Goal: Task Accomplishment & Management: Manage account settings

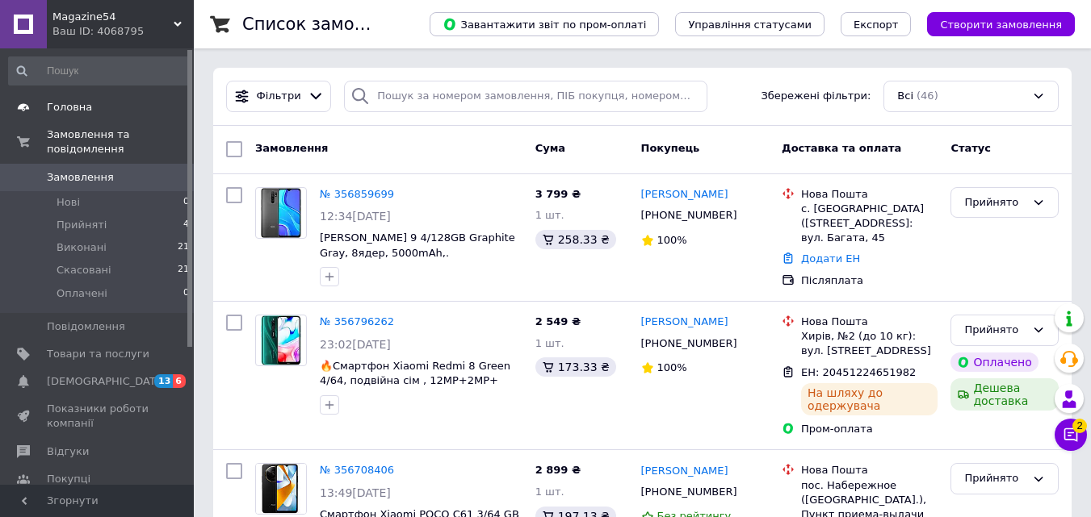
click at [96, 347] on span "Товари та послуги" at bounding box center [98, 354] width 103 height 15
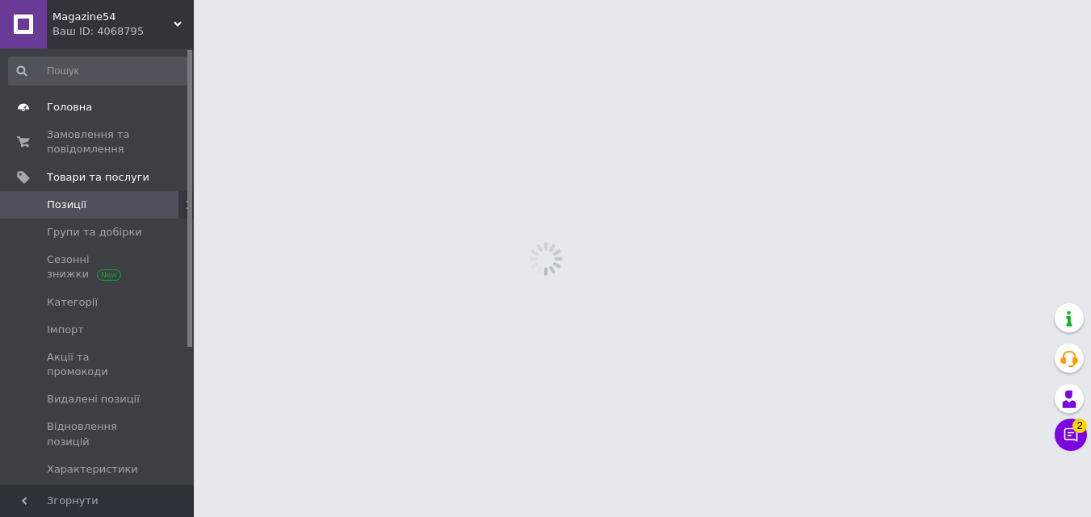
click at [79, 110] on span "Головна" at bounding box center [69, 107] width 45 height 15
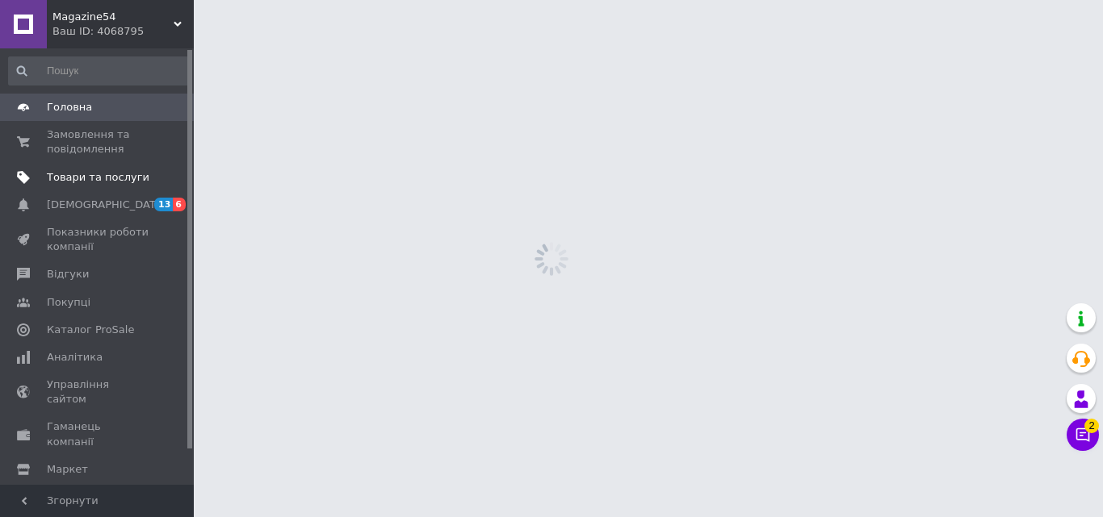
click at [111, 178] on span "Товари та послуги" at bounding box center [98, 177] width 103 height 15
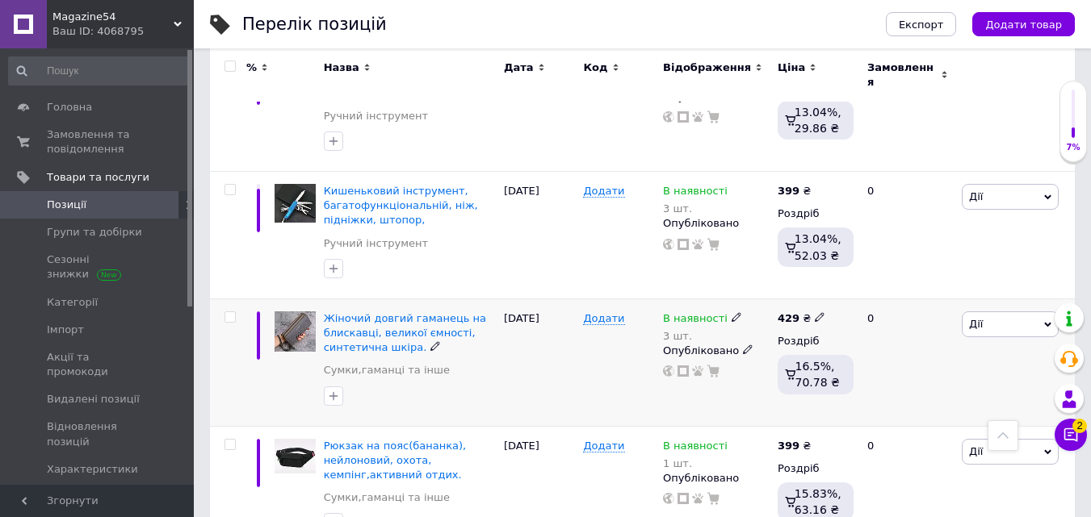
scroll to position [2371, 0]
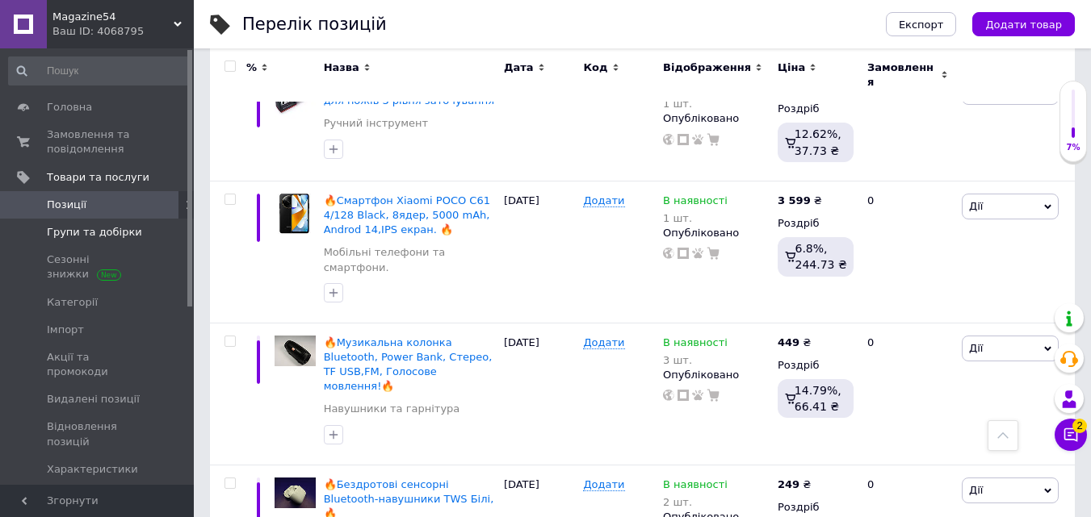
click at [100, 235] on span "Групи та добірки" at bounding box center [94, 232] width 95 height 15
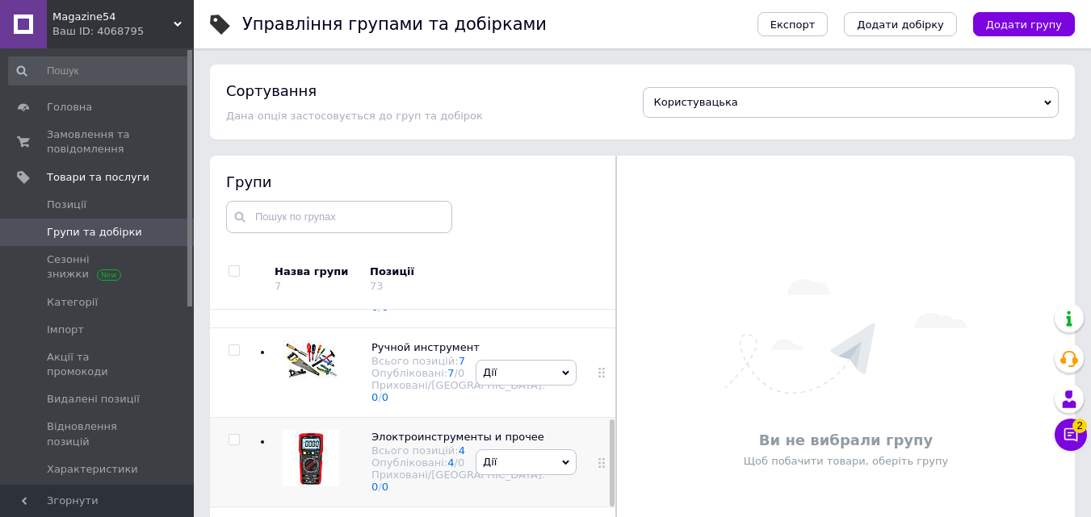
scroll to position [303, 0]
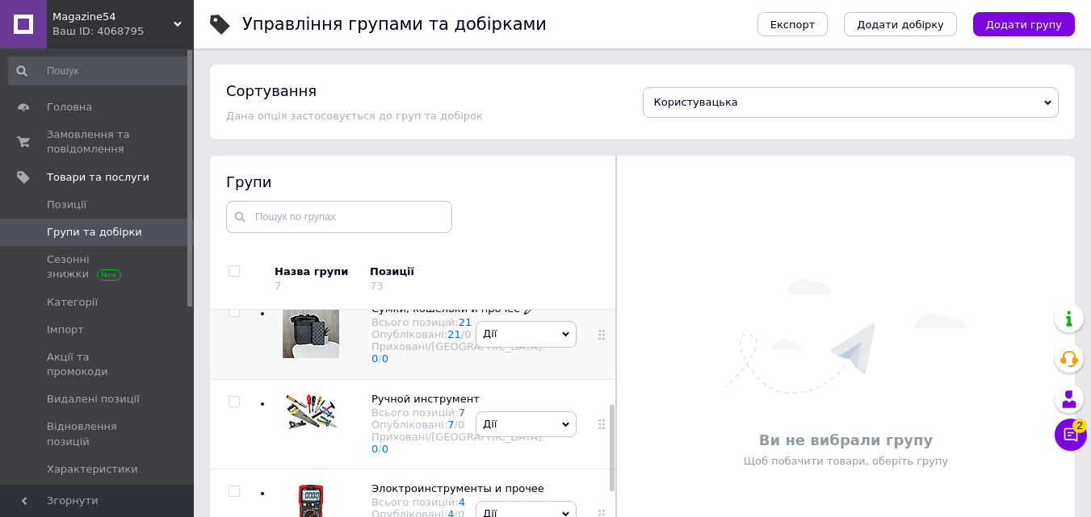
click at [388, 315] on span "Сумки, кошельки и прочее" at bounding box center [445, 309] width 149 height 12
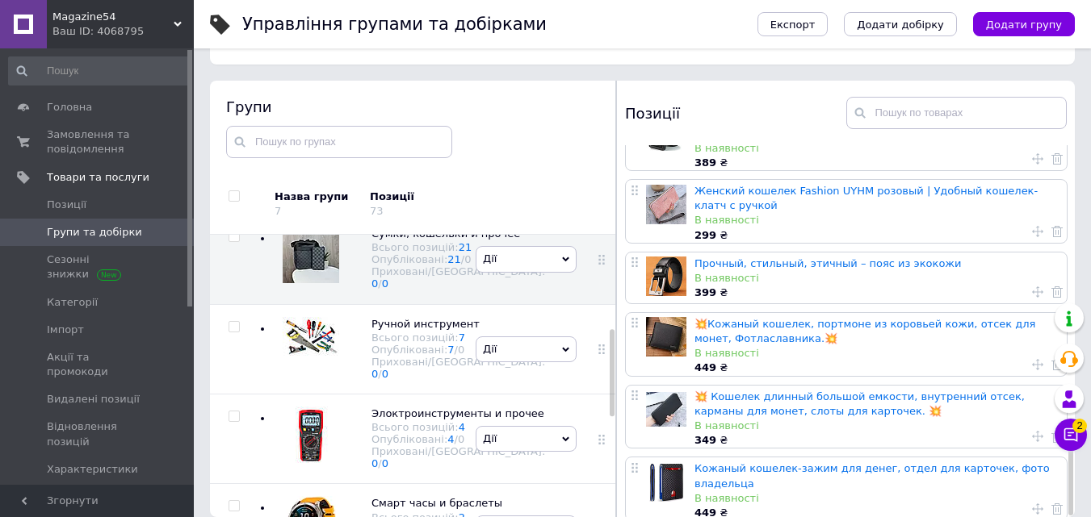
scroll to position [91, 0]
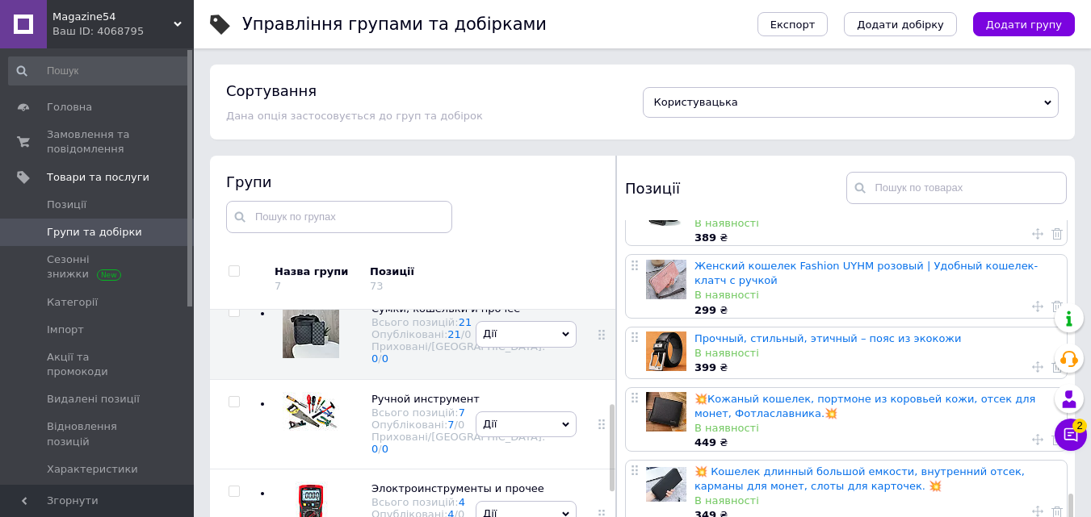
scroll to position [0, 0]
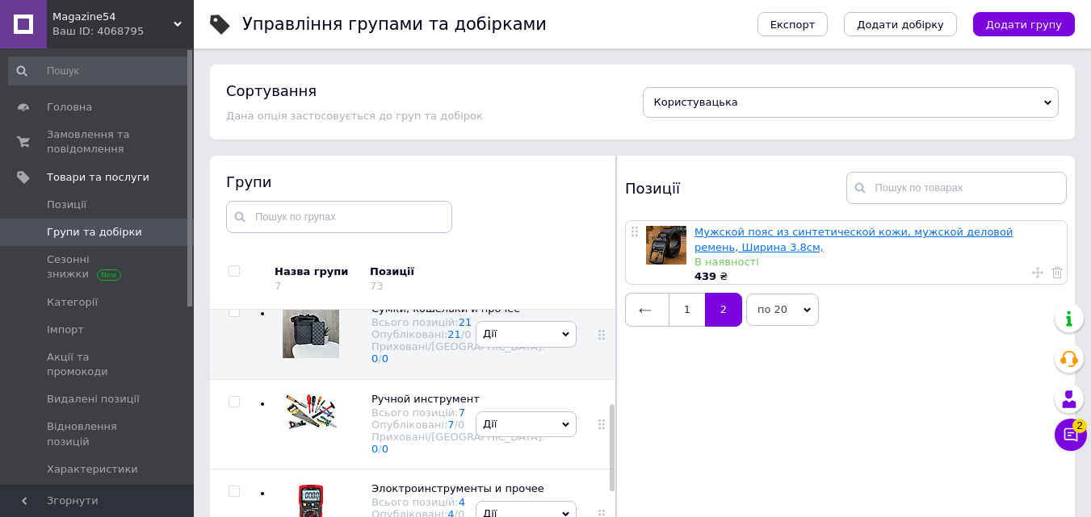
click at [773, 234] on link "Мужской пояс из синтетической кожи, мужской деловой ремень, Ширина 3.8см," at bounding box center [853, 239] width 318 height 27
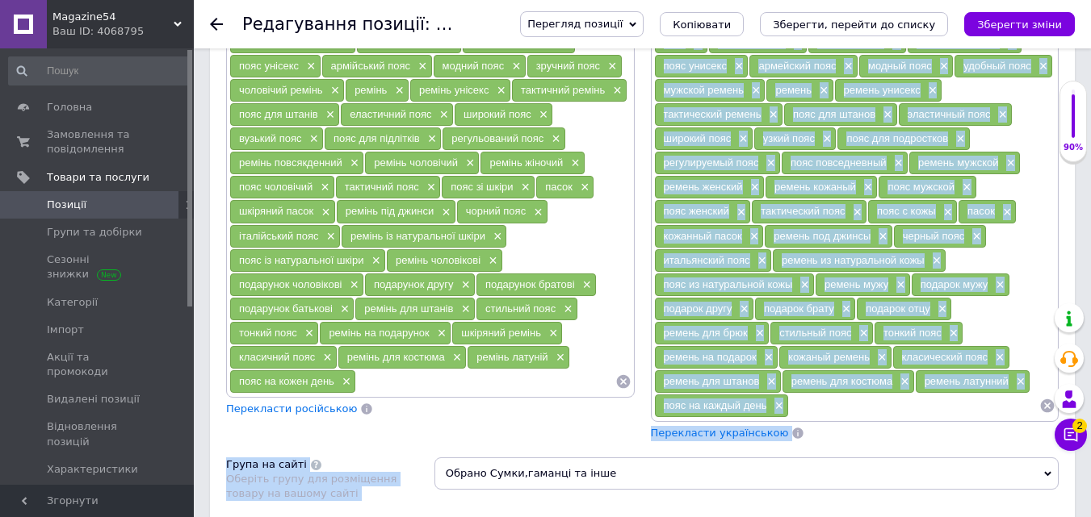
scroll to position [1211, 0]
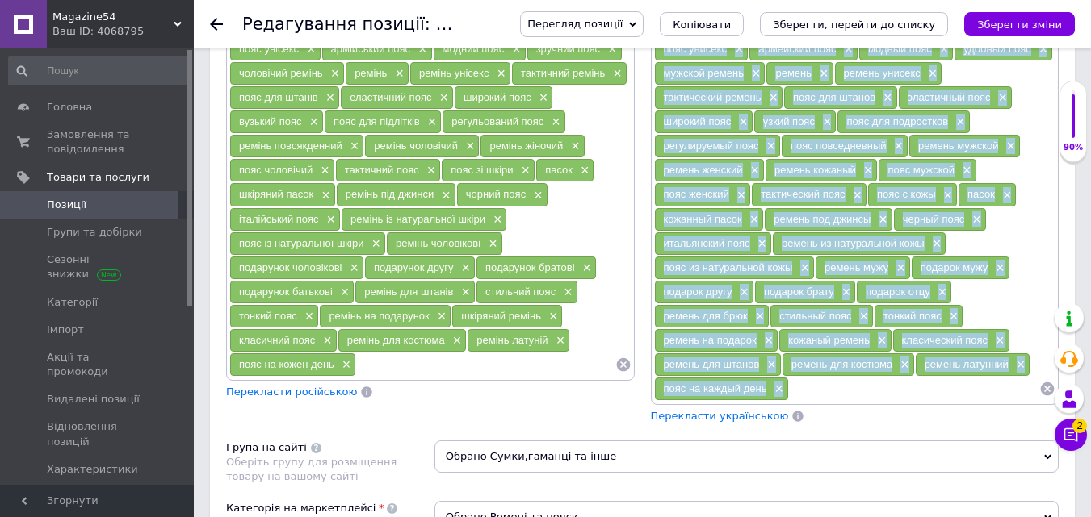
drag, startPoint x: 662, startPoint y: 185, endPoint x: 885, endPoint y: 380, distance: 296.3
click at [885, 380] on div "пояс × кожаный пояс × мужской пояс × коричневый пояс × пояс унисекс × армейский…" at bounding box center [855, 207] width 402 height 388
copy div "lore × ipsumdo sita × consect adip × elitseddoe temp × inci utlabor × etdolorem…"
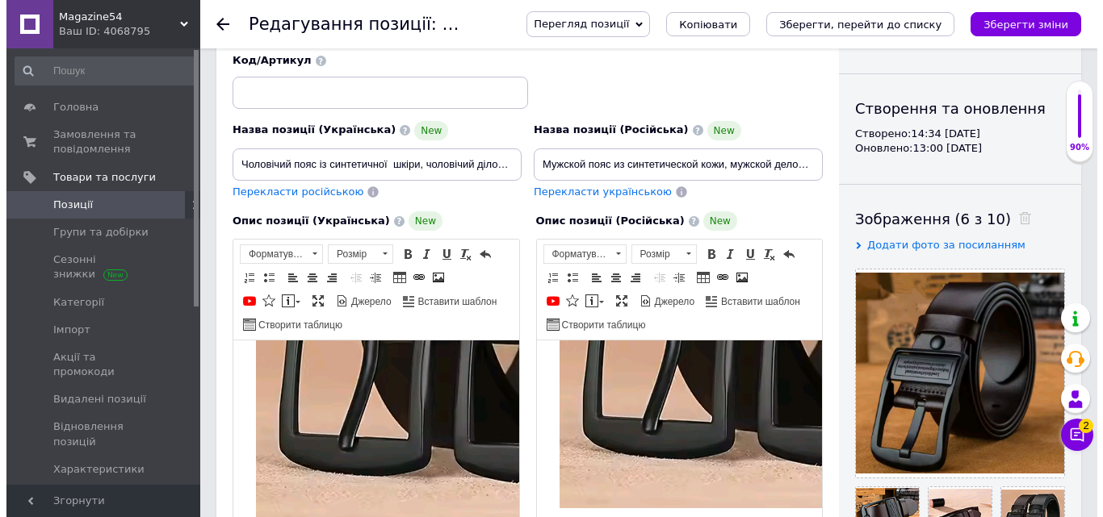
scroll to position [0, 0]
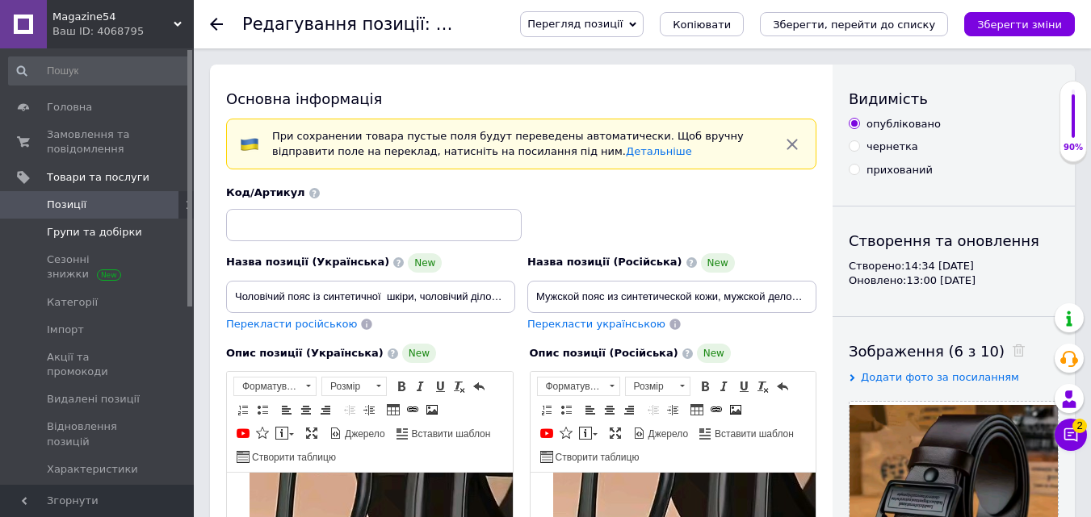
click at [68, 232] on span "Групи та добірки" at bounding box center [94, 232] width 95 height 15
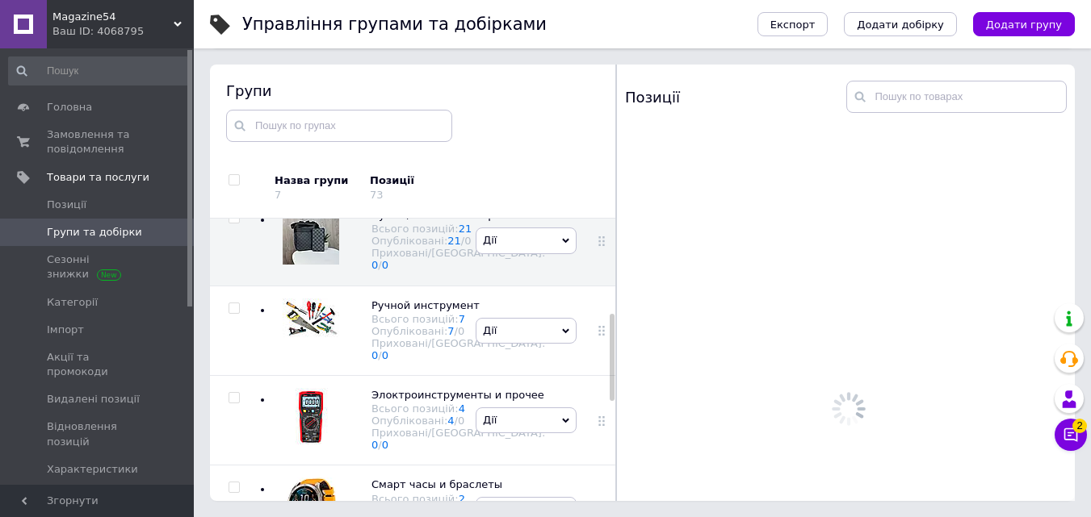
scroll to position [91, 0]
